Goal: Obtain resource: Obtain resource

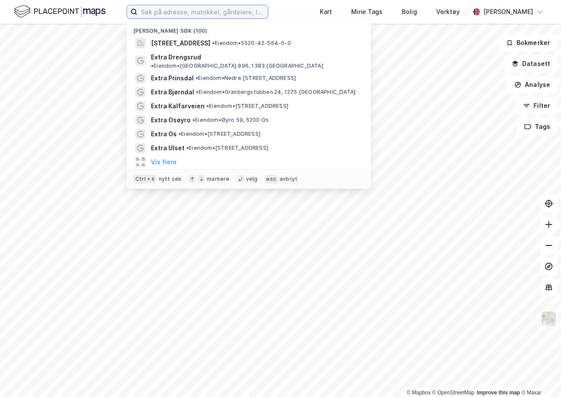
click at [159, 12] on input at bounding box center [203, 11] width 131 height 13
click at [176, 16] on input at bounding box center [203, 11] width 131 height 13
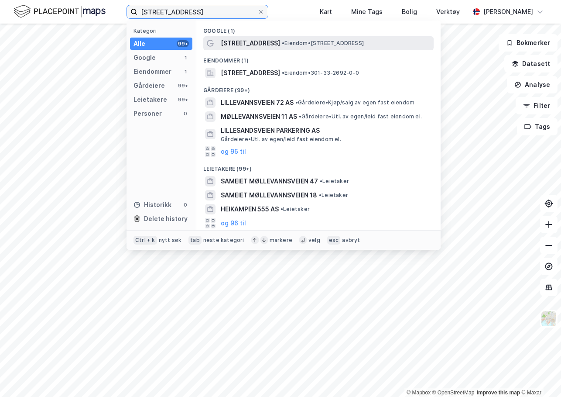
type input "[STREET_ADDRESS]"
click at [282, 38] on div "[STREET_ADDRESS] • Eiendom • [STREET_ADDRESS]" at bounding box center [326, 43] width 211 height 10
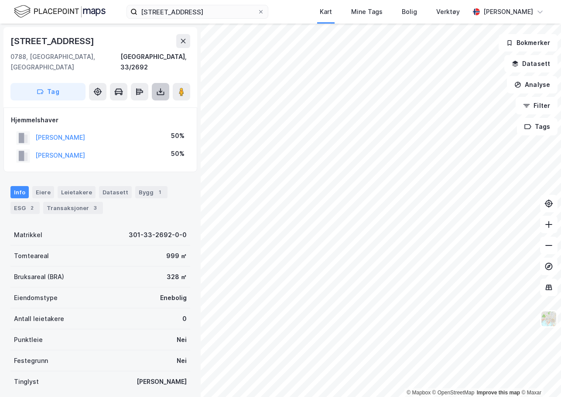
click at [161, 92] on icon at bounding box center [160, 93] width 7 height 3
click at [148, 102] on div "Last ned grunnbok" at bounding box center [122, 109] width 93 height 14
